Goal: Information Seeking & Learning: Find contact information

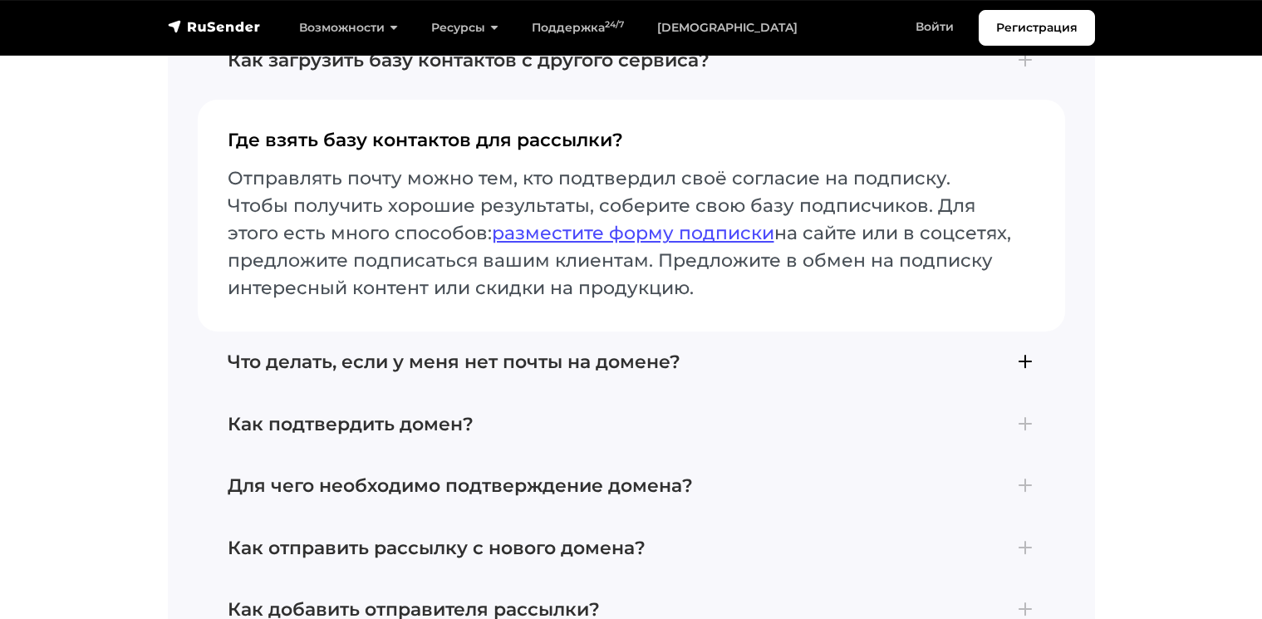
scroll to position [7134, 0]
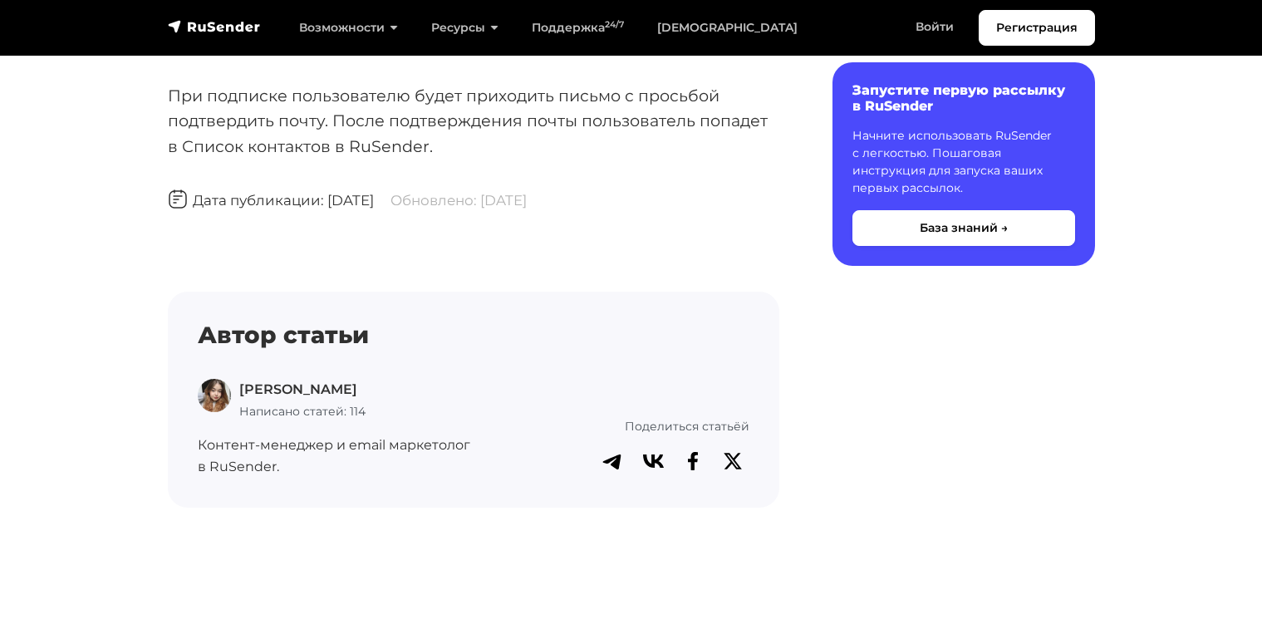
scroll to position [5759, 0]
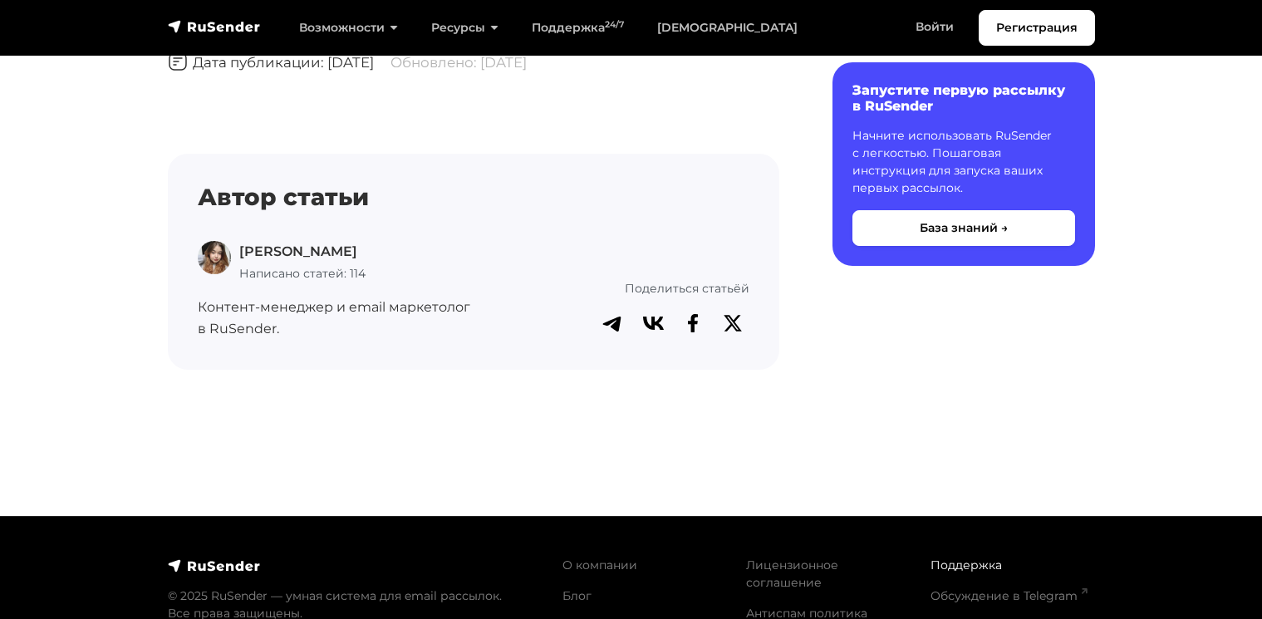
click at [946, 558] on link "Поддержка" at bounding box center [966, 565] width 71 height 15
